Goal: Task Accomplishment & Management: Use online tool/utility

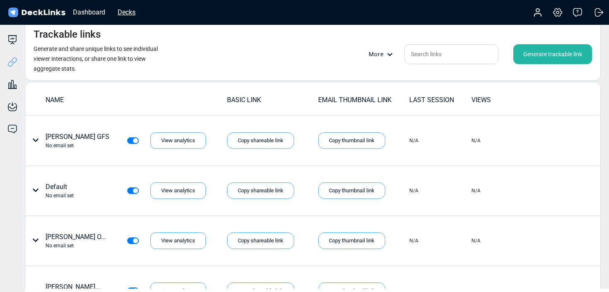
click at [125, 14] on div "Decks" at bounding box center [126, 12] width 26 height 10
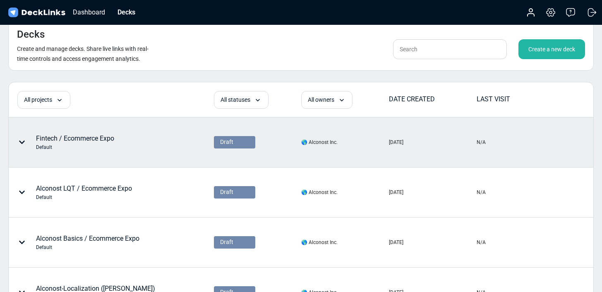
click at [92, 142] on div "Fintech / Ecommerce Expo Default" at bounding box center [75, 142] width 78 height 17
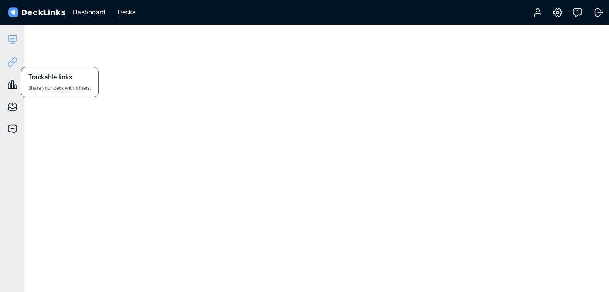
click at [17, 60] on icon at bounding box center [12, 62] width 10 height 10
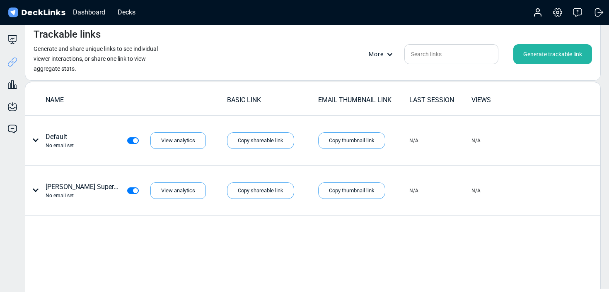
click at [529, 60] on div "Generate trackable link" at bounding box center [552, 54] width 79 height 20
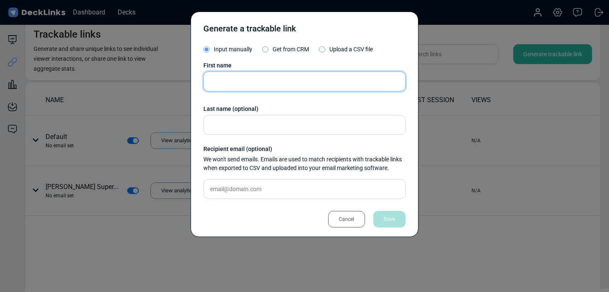
click at [262, 87] on input "text" at bounding box center [304, 82] width 202 height 20
type input "[PERSON_NAME]"
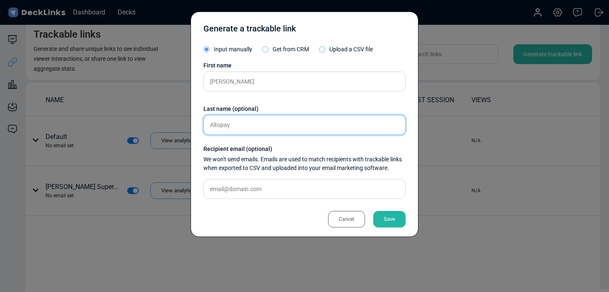
type input "Altopay"
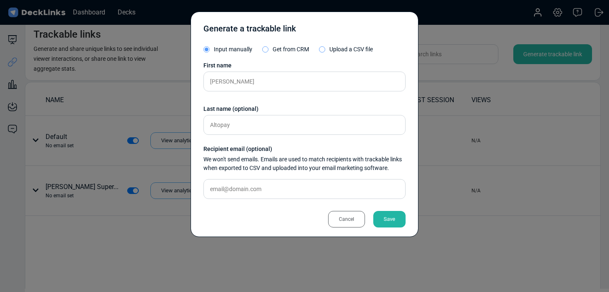
click at [401, 220] on div "Save" at bounding box center [389, 219] width 32 height 17
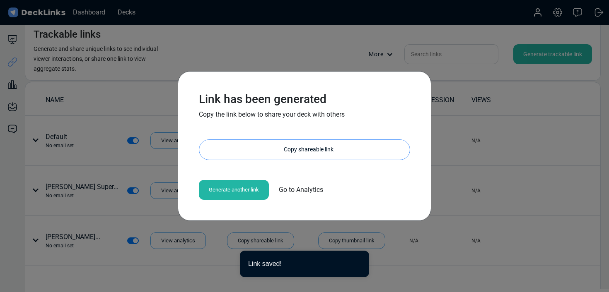
click at [307, 154] on div "Copy shareable link" at bounding box center [308, 150] width 202 height 20
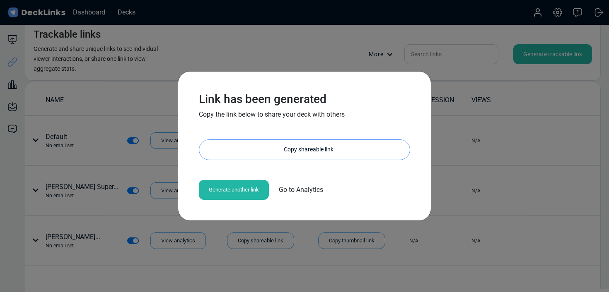
click at [267, 149] on div "Copy shareable link" at bounding box center [308, 150] width 202 height 20
